Goal: Information Seeking & Learning: Learn about a topic

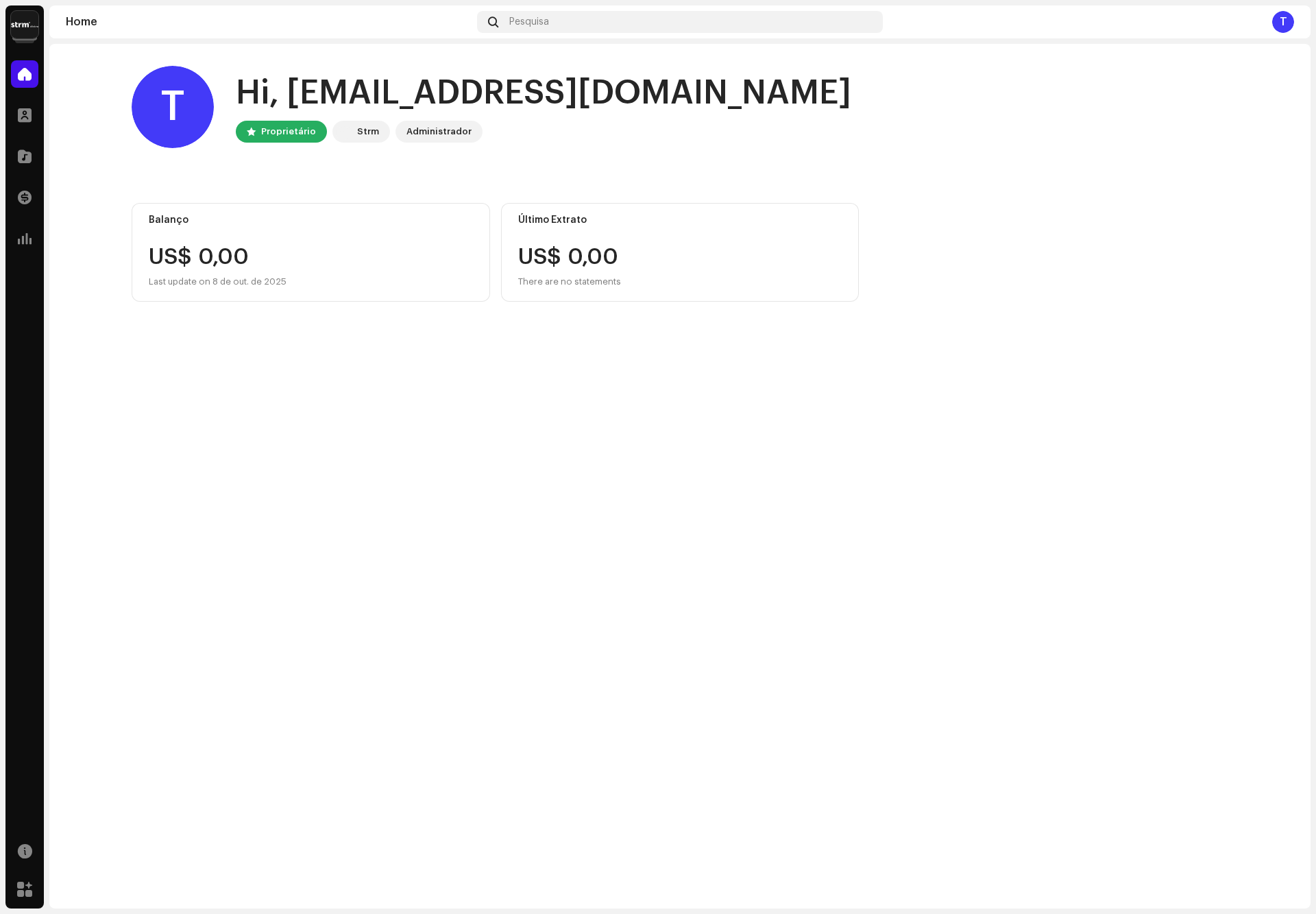
click at [33, 24] on img at bounding box center [24, 24] width 27 height 27
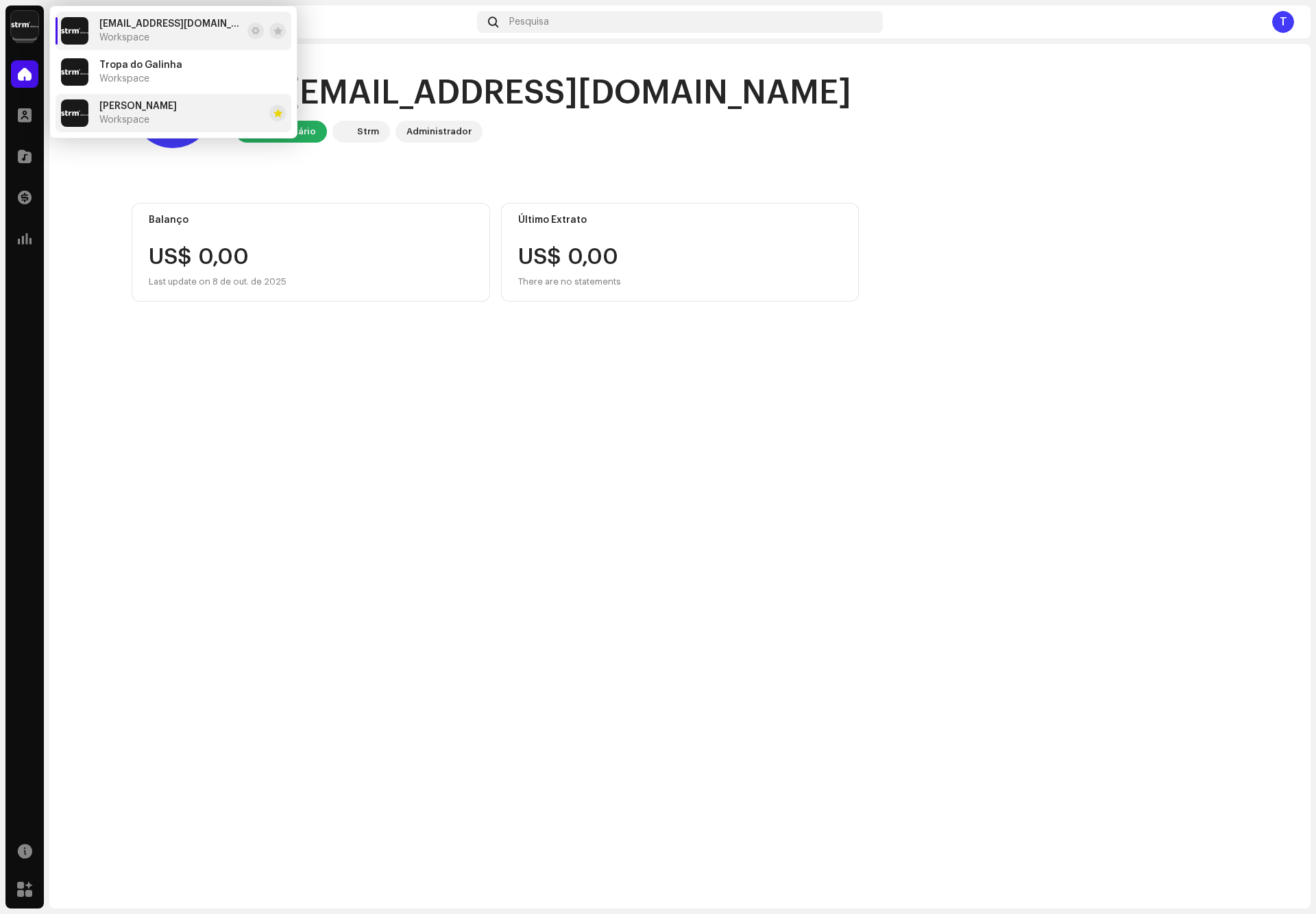
click at [130, 99] on div "Yuri Workspace" at bounding box center [118, 113] width 115 height 27
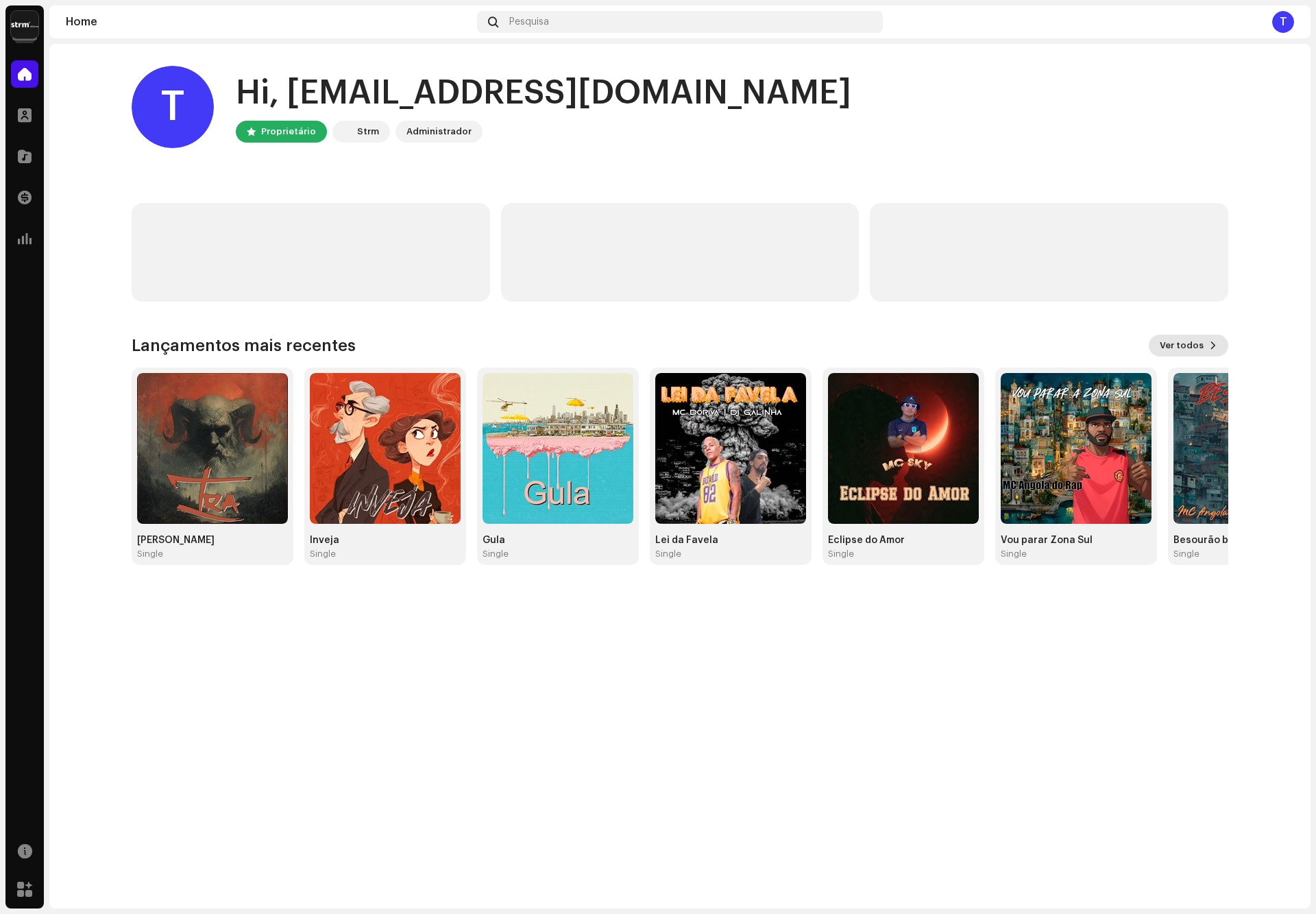
click at [1182, 347] on span "Ver todos" at bounding box center [1181, 345] width 44 height 27
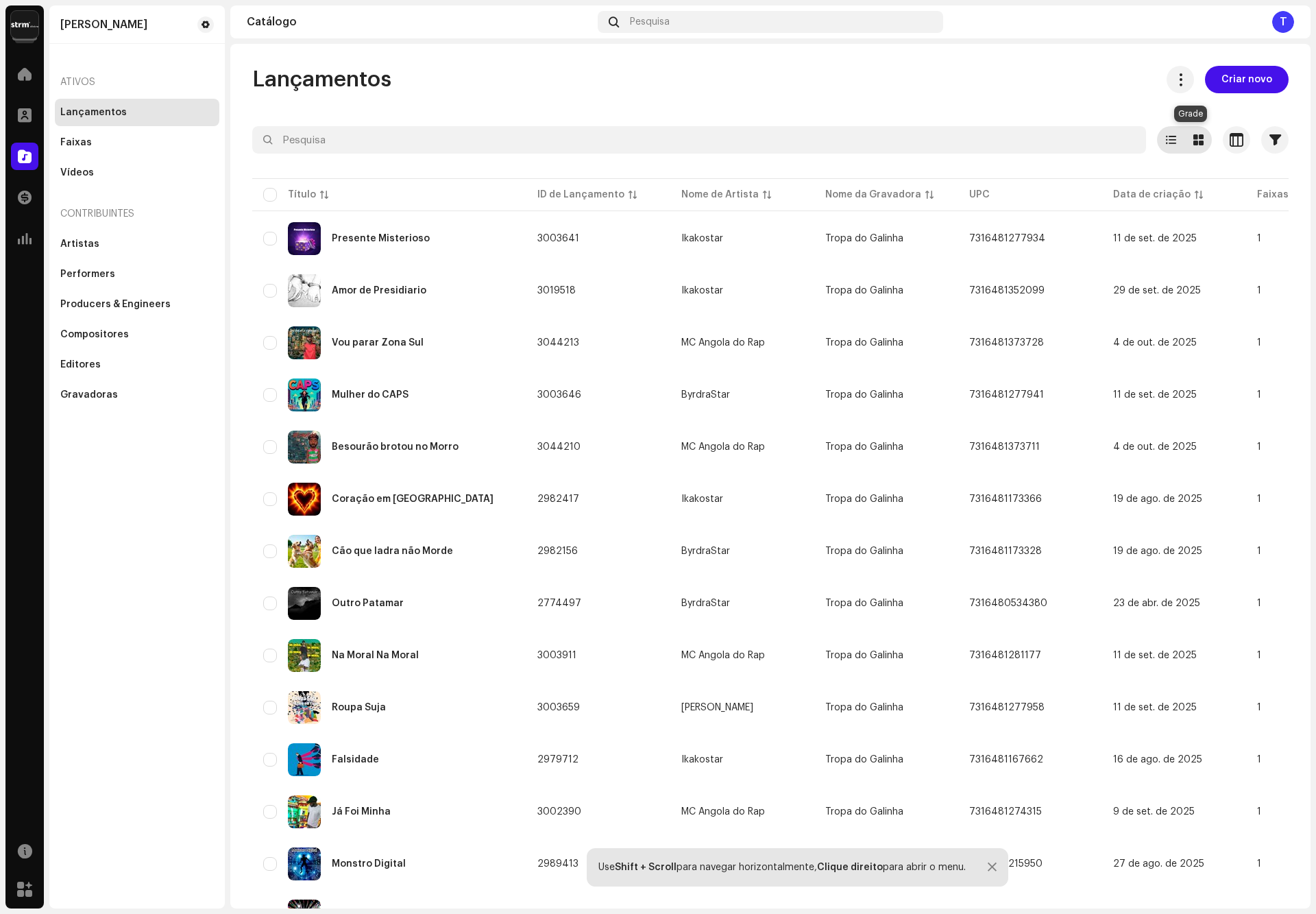
click at [1193, 144] on span at bounding box center [1198, 140] width 11 height 11
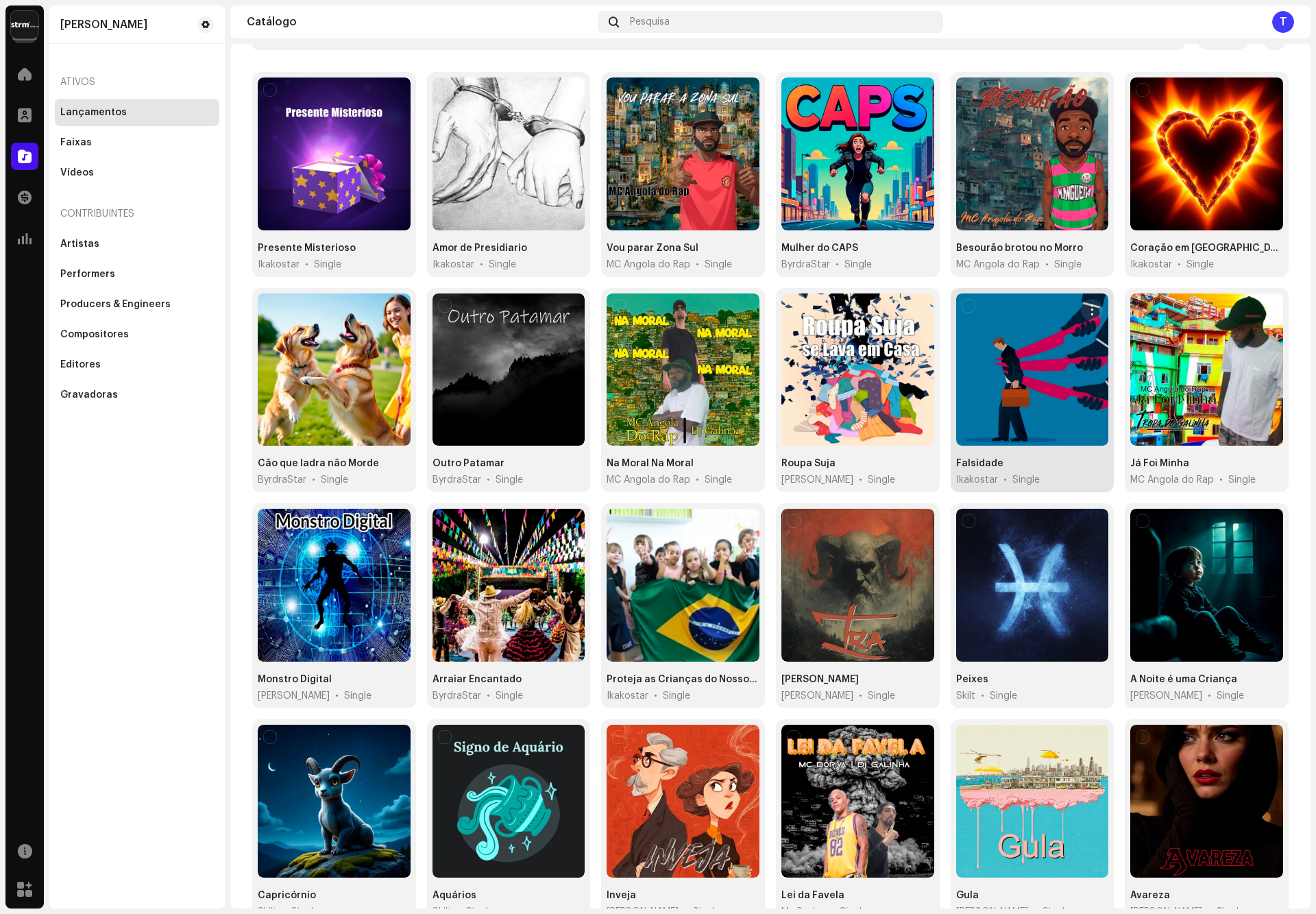
scroll to position [156, 0]
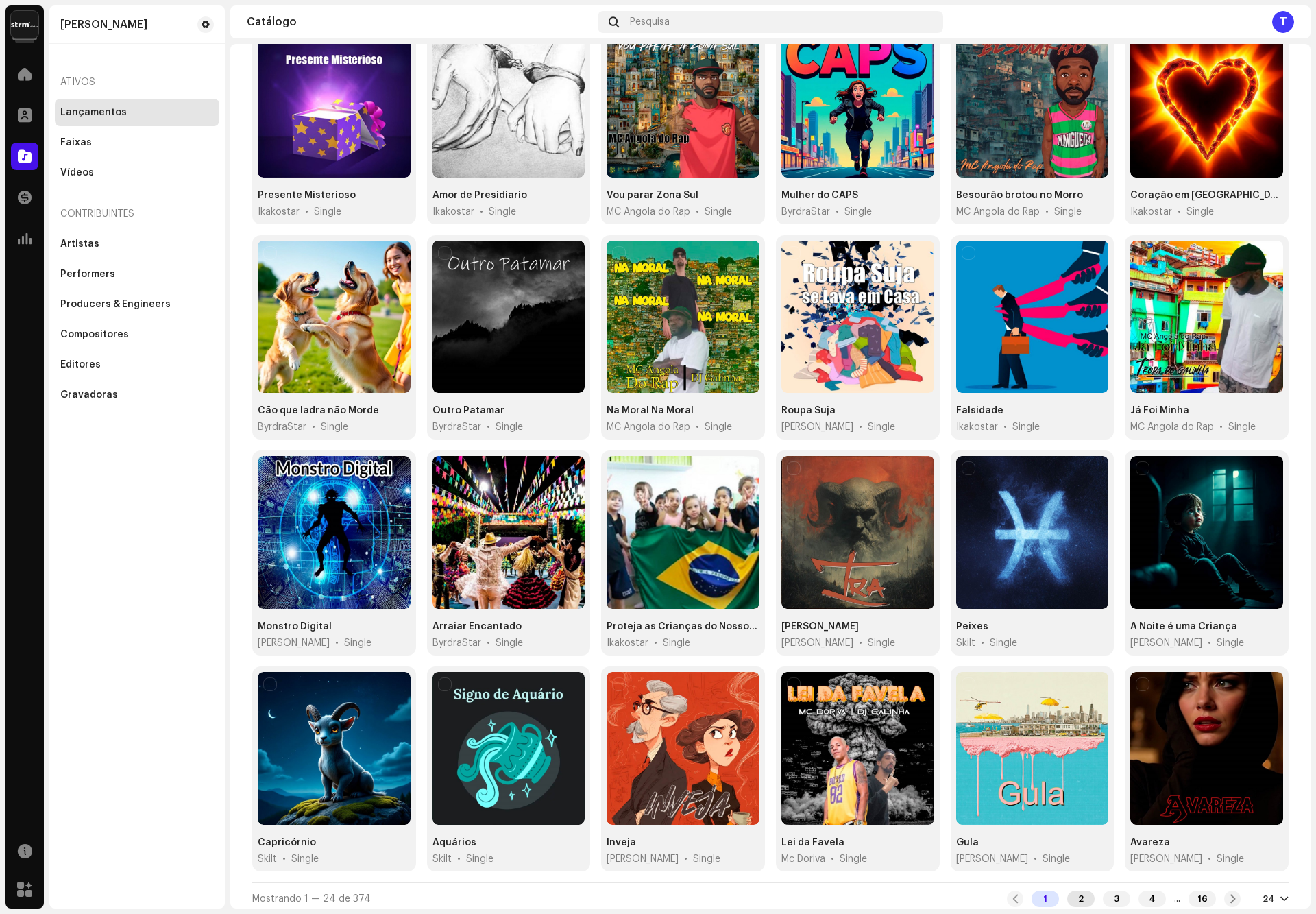
click at [1077, 897] on div "2" at bounding box center [1080, 898] width 27 height 16
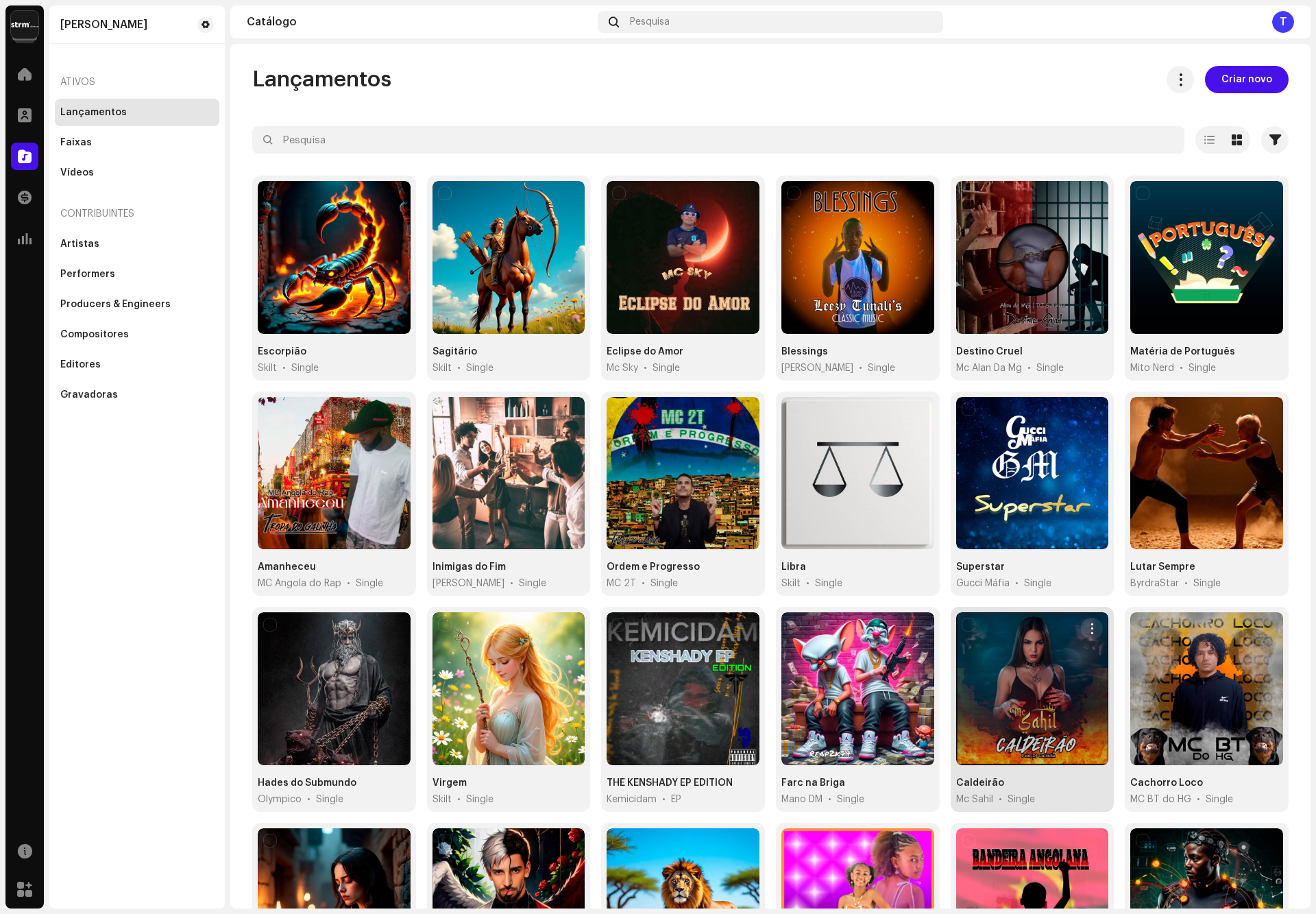
scroll to position [156, 0]
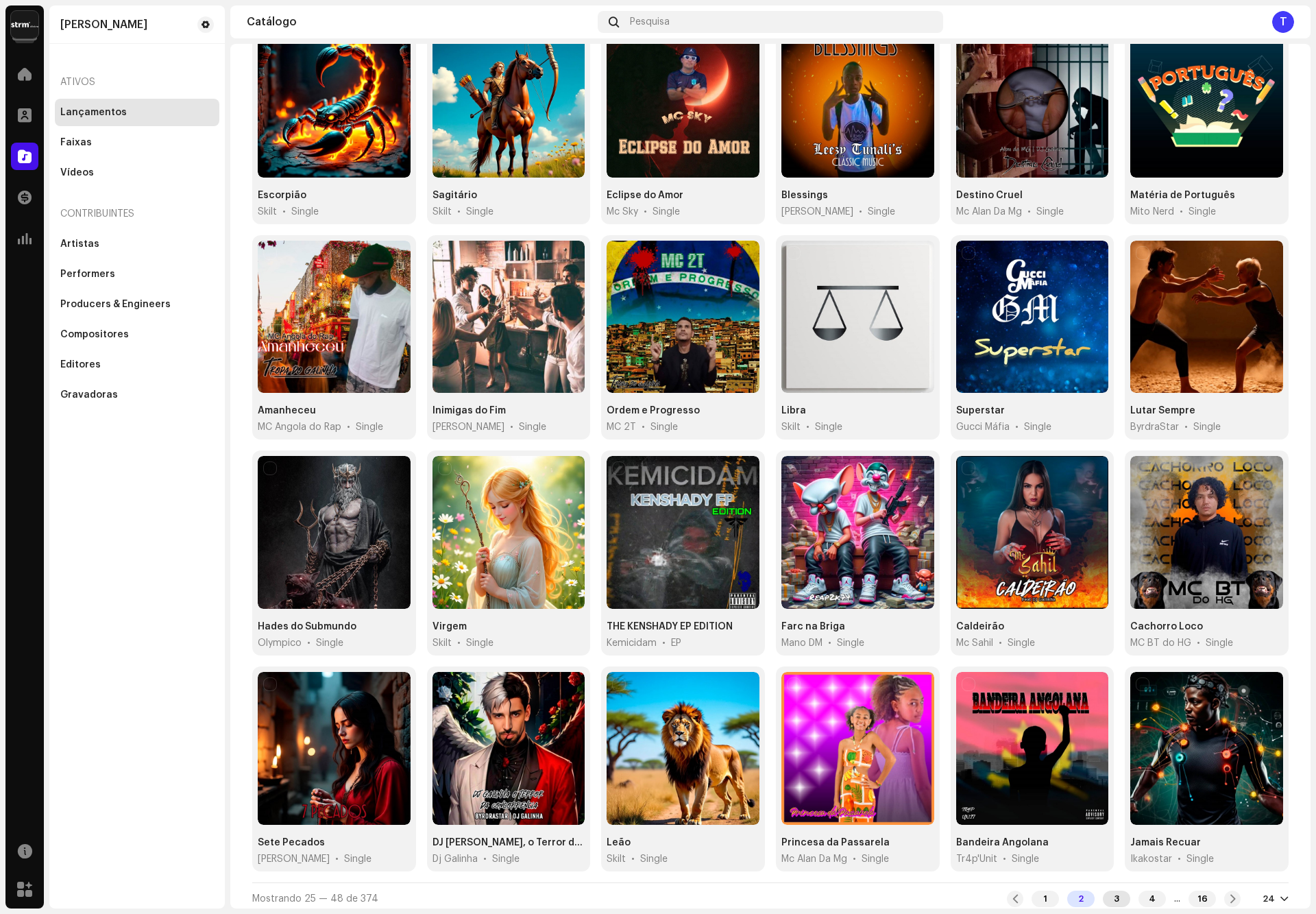
click at [1107, 892] on div "3" at bounding box center [1116, 898] width 27 height 16
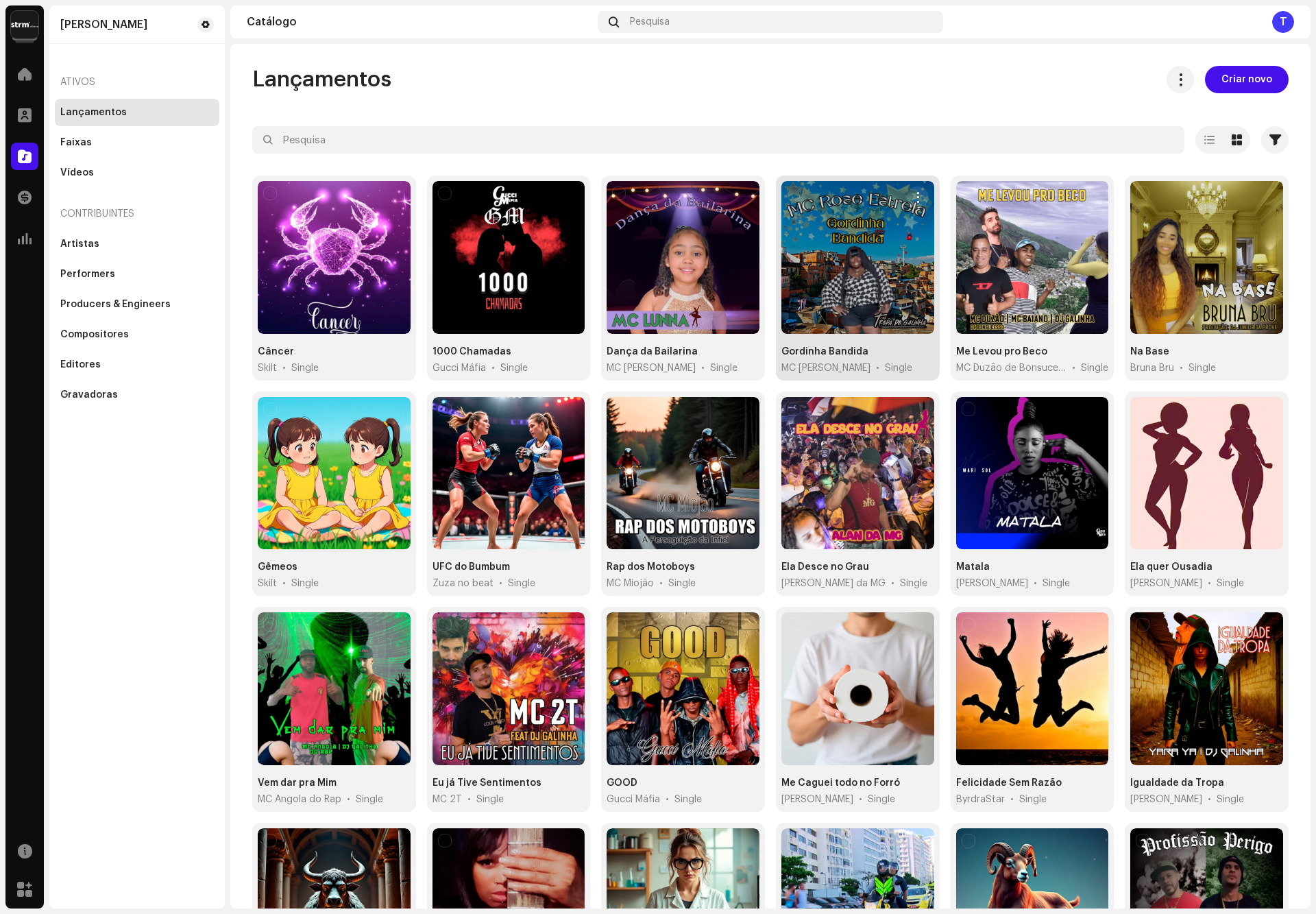
click at [822, 276] on div at bounding box center [858, 258] width 153 height 153
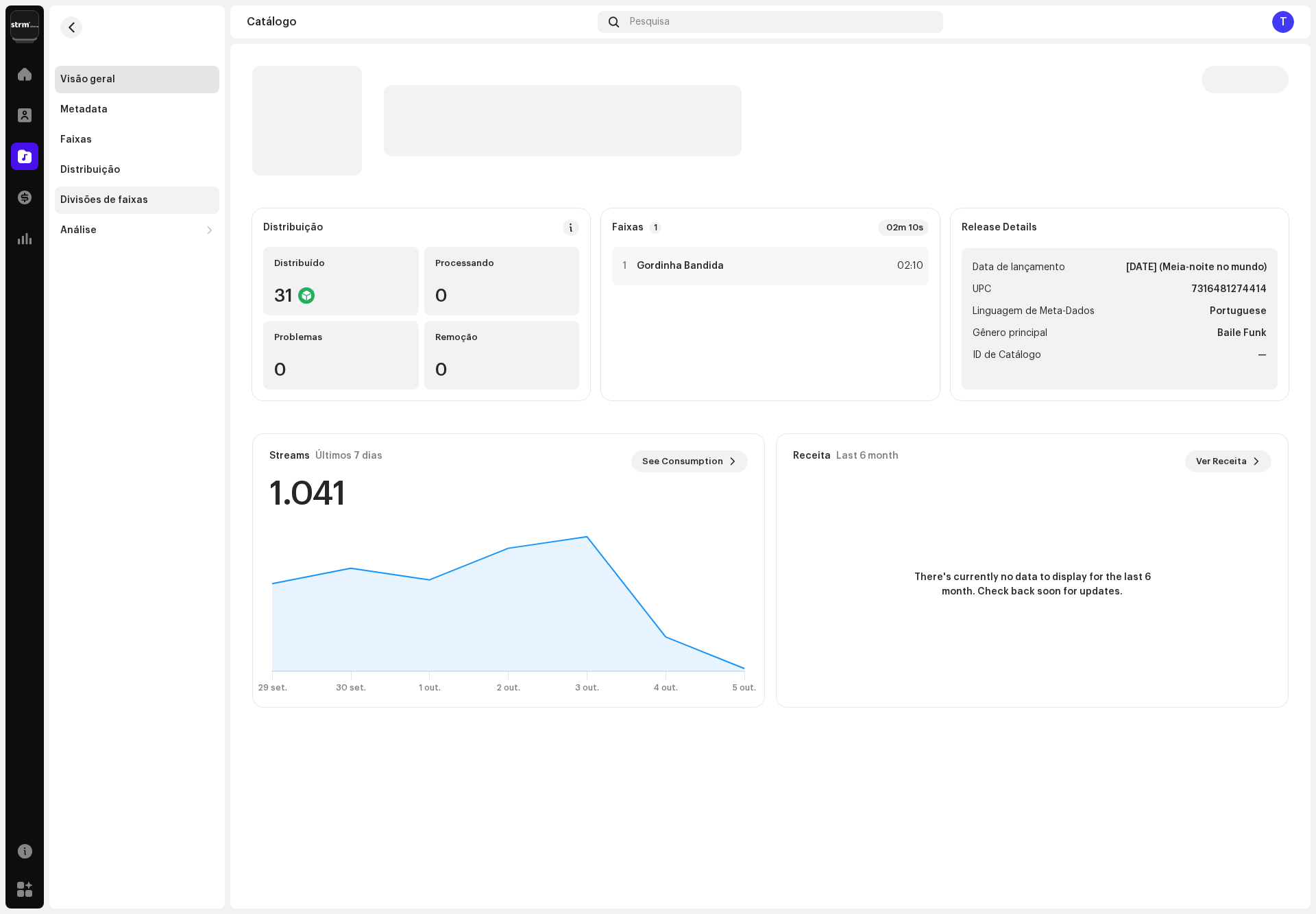
click at [104, 200] on div "Divisões de faixas" at bounding box center [104, 200] width 87 height 11
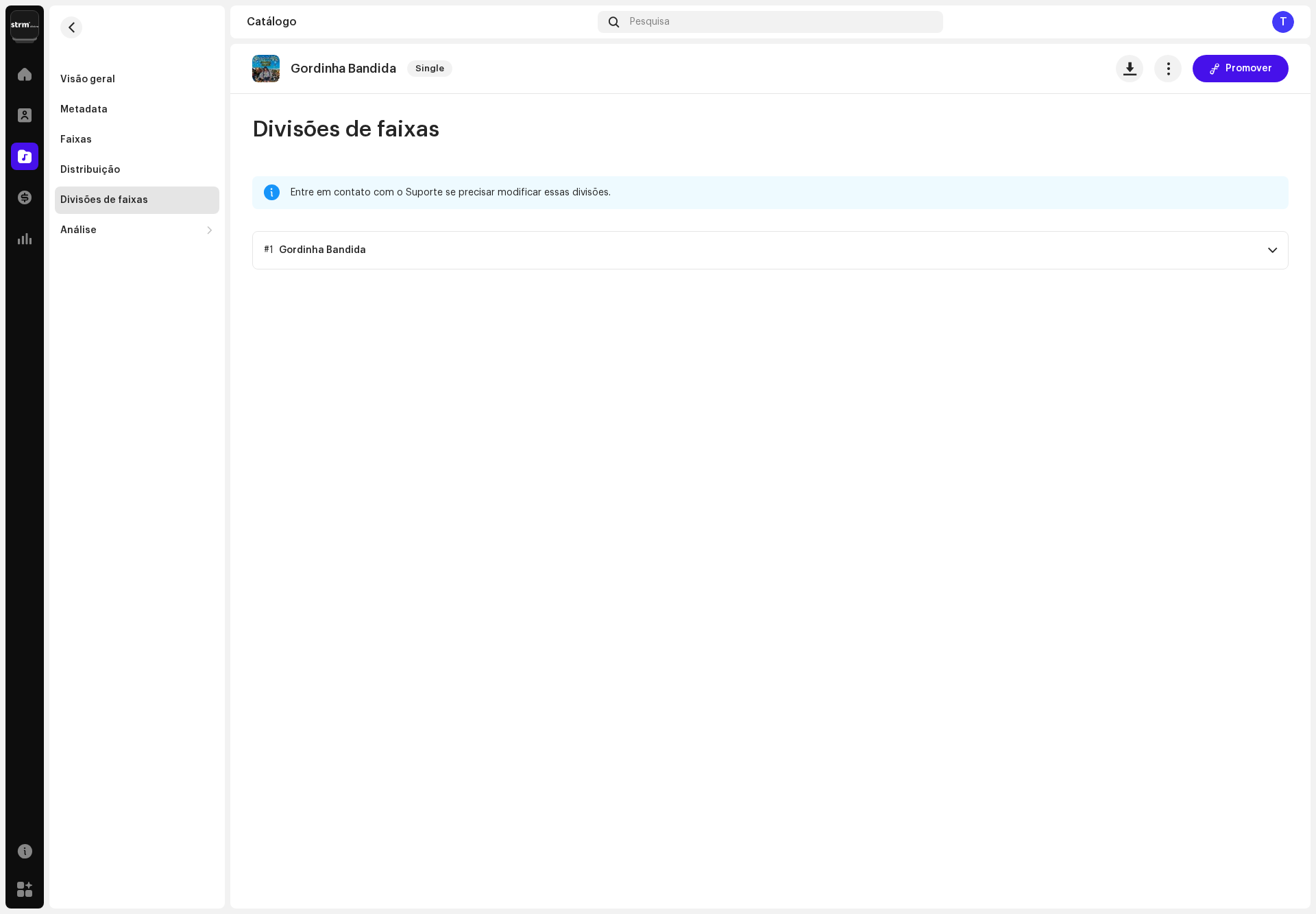
click at [531, 245] on p-accordion-header "#1 Gordinha Bandida" at bounding box center [770, 250] width 1036 height 39
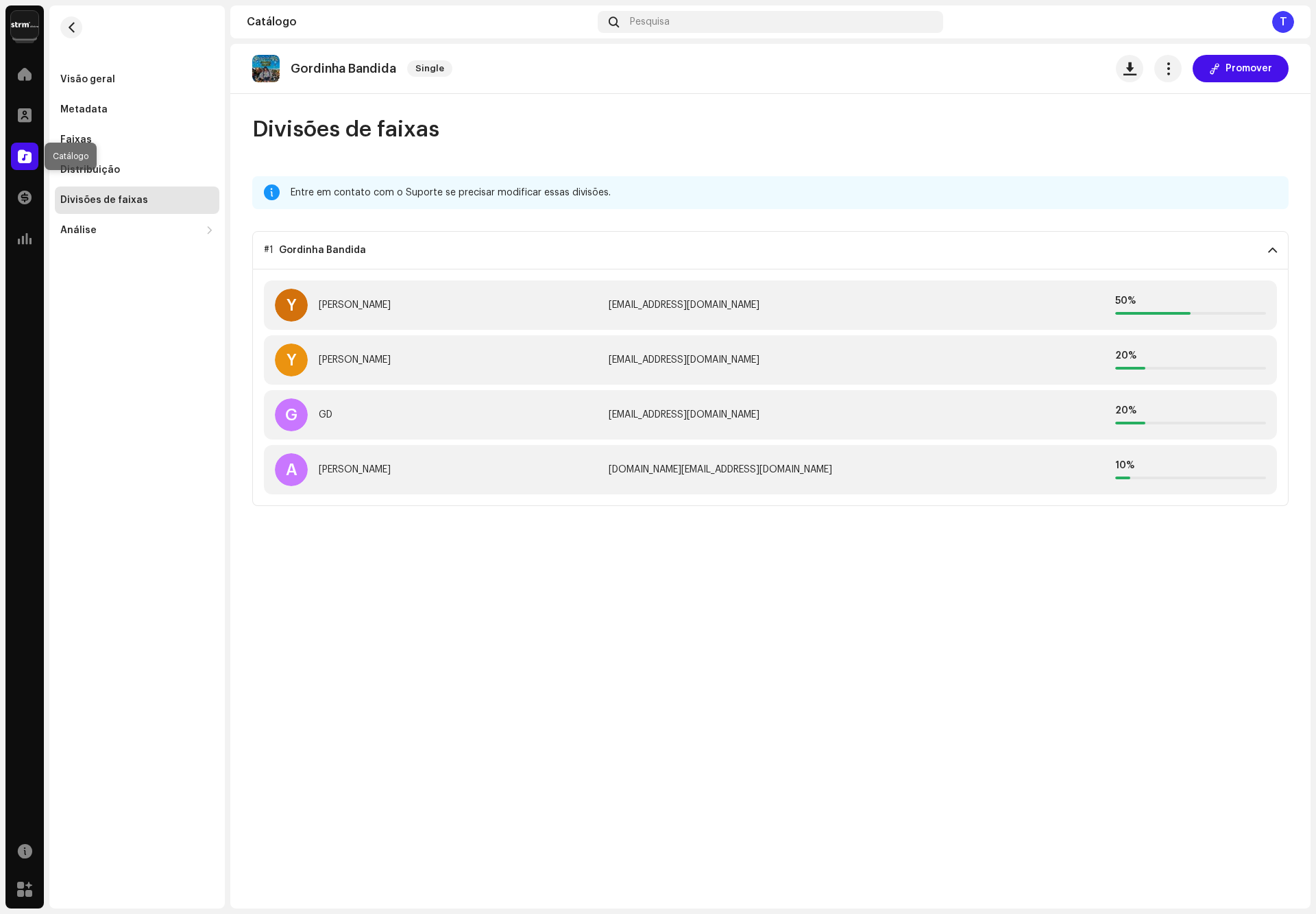
click at [19, 153] on span at bounding box center [24, 155] width 14 height 11
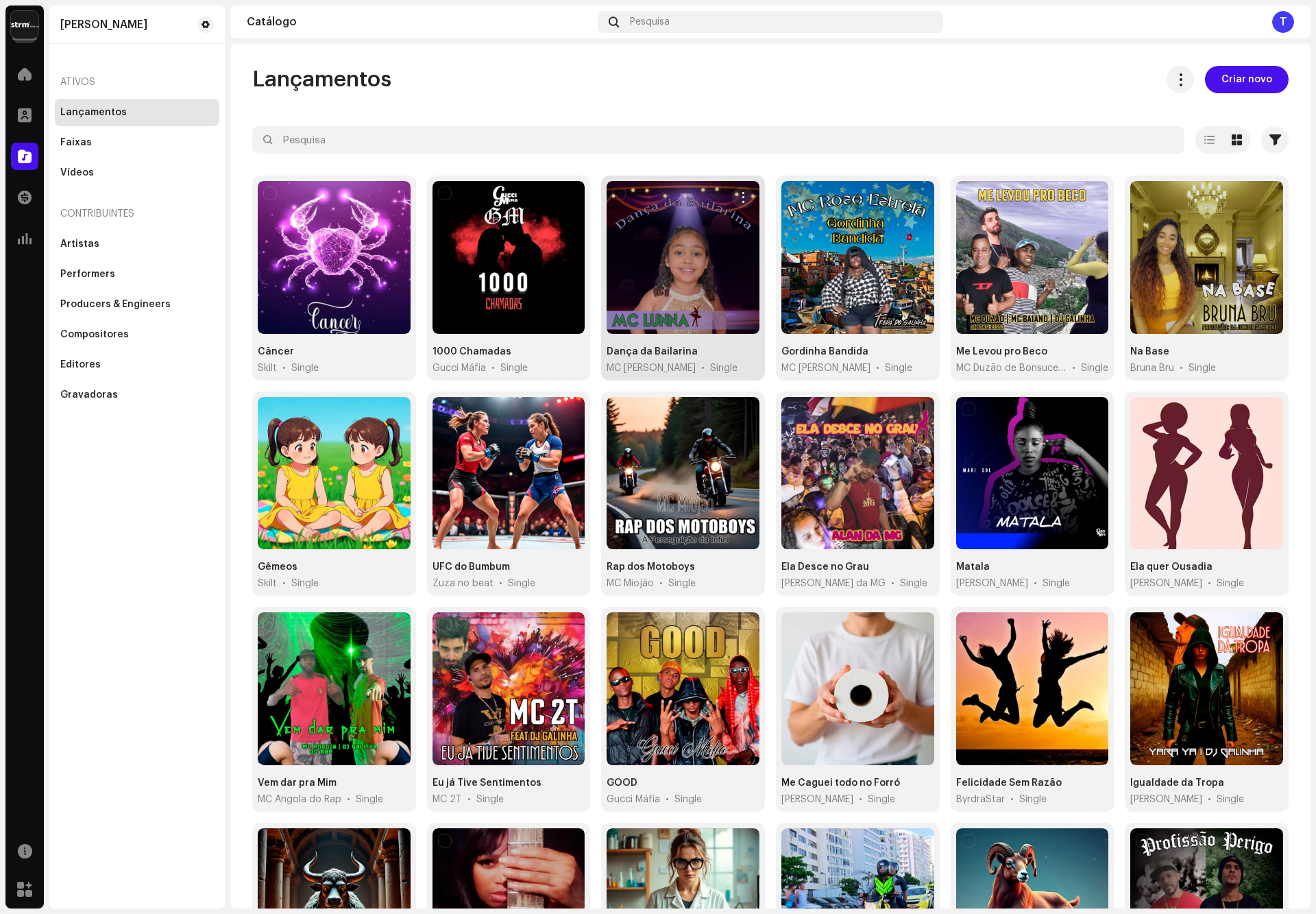
click at [632, 295] on div at bounding box center [683, 258] width 153 height 153
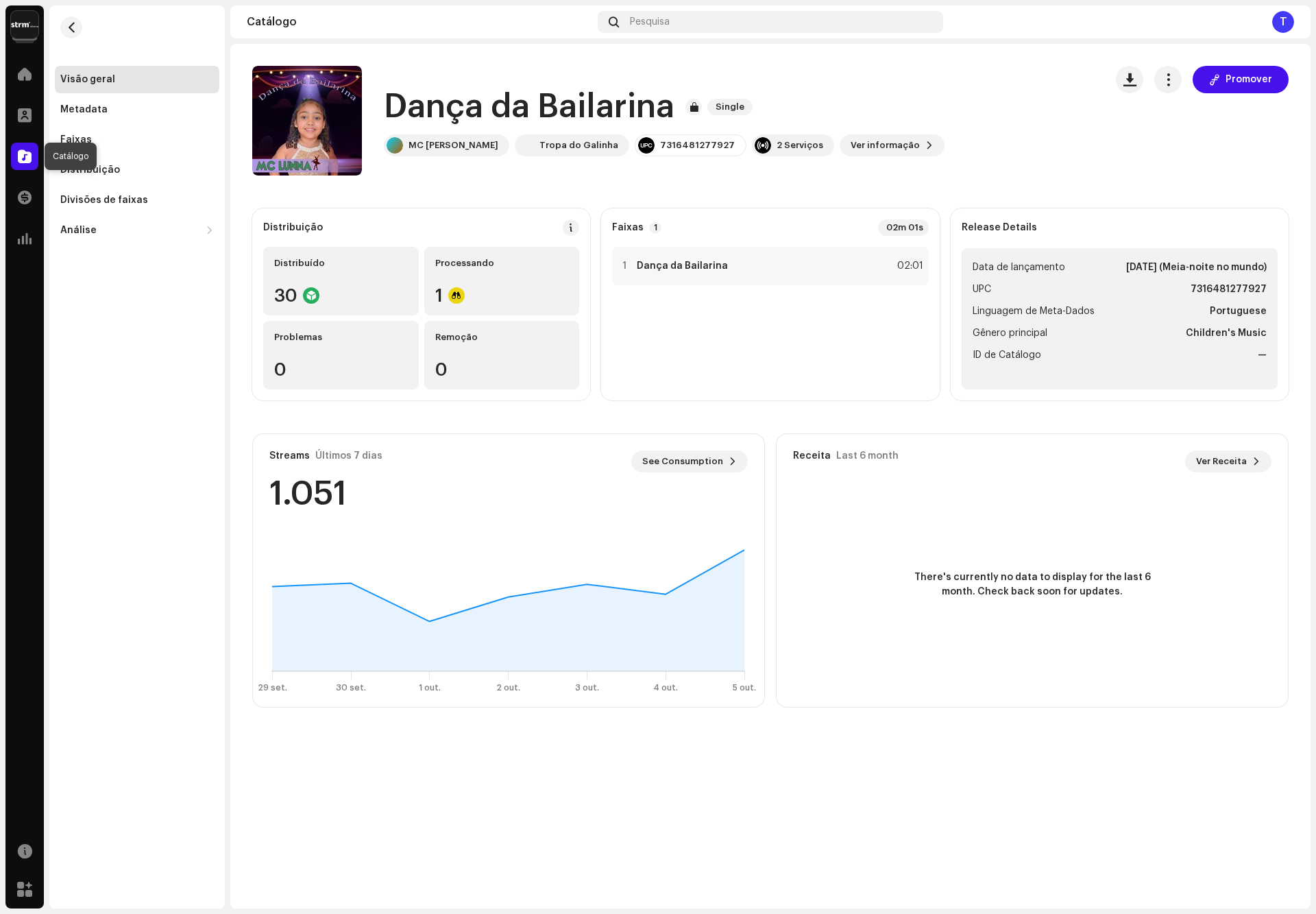
click at [29, 150] on span at bounding box center [24, 155] width 14 height 11
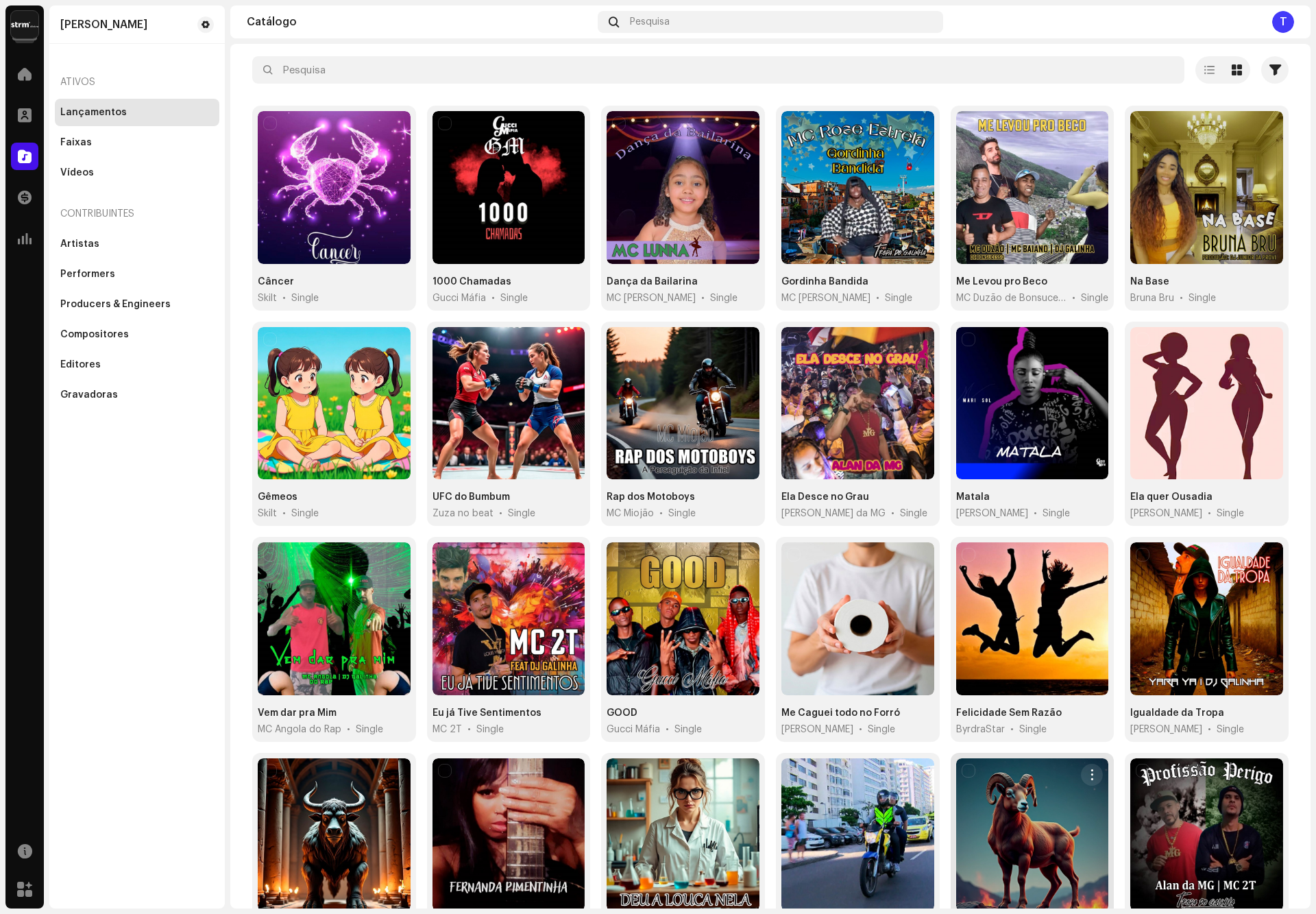
scroll to position [156, 0]
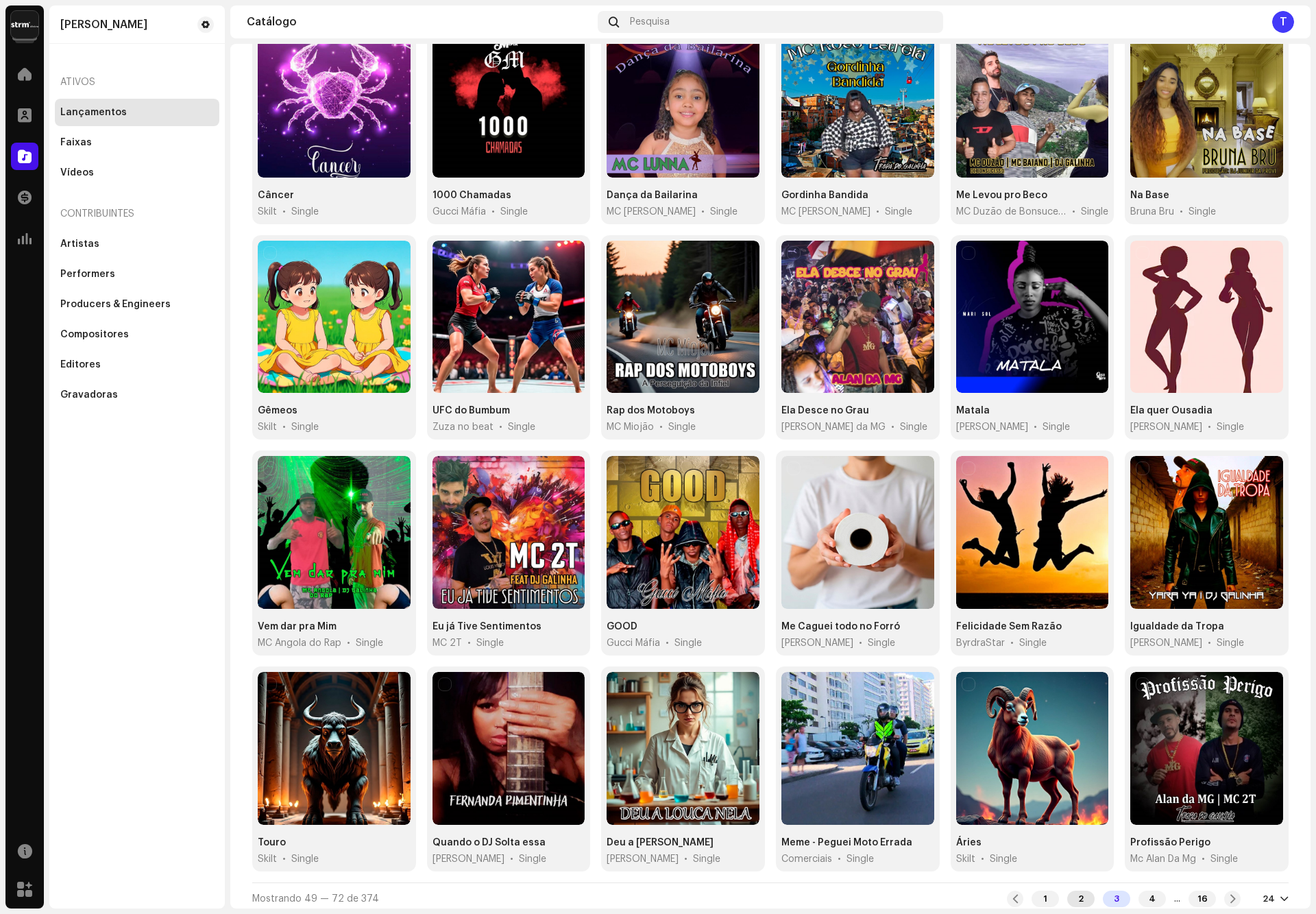
click at [1067, 892] on div "2" at bounding box center [1080, 898] width 27 height 16
